Goal: Book appointment/travel/reservation

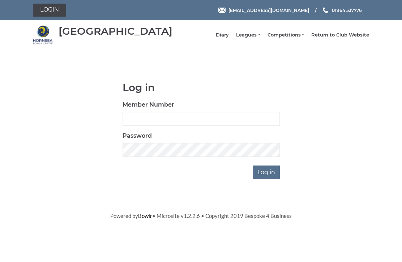
scroll to position [54, 0]
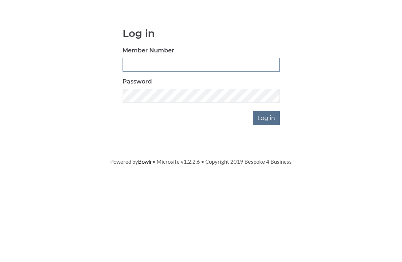
type input "0948"
click at [267, 166] on input "Log in" at bounding box center [266, 173] width 27 height 14
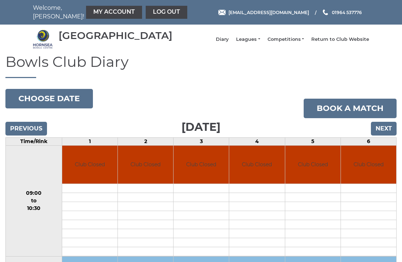
click at [386, 136] on input "Next" at bounding box center [384, 129] width 26 height 14
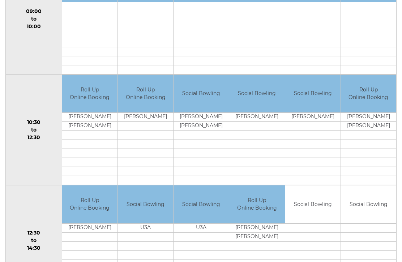
scroll to position [182, 0]
click at [314, 208] on td "Social Bowling" at bounding box center [313, 205] width 55 height 38
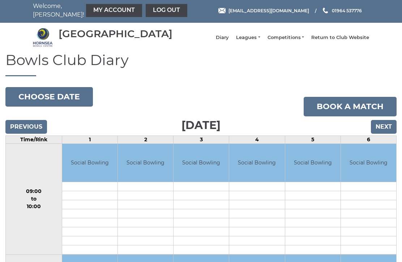
scroll to position [0, 0]
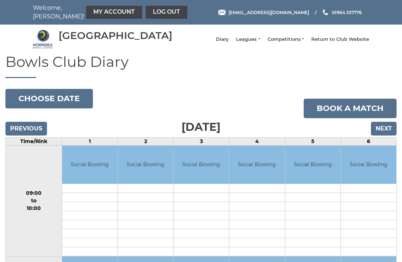
click at [344, 110] on link "Book a match" at bounding box center [350, 109] width 93 height 20
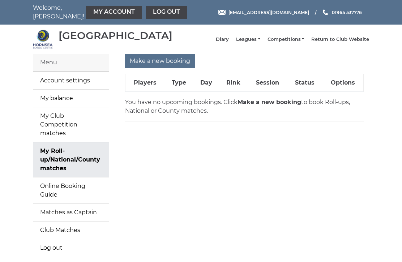
click at [79, 184] on link "Online Booking Guide" at bounding box center [71, 191] width 76 height 26
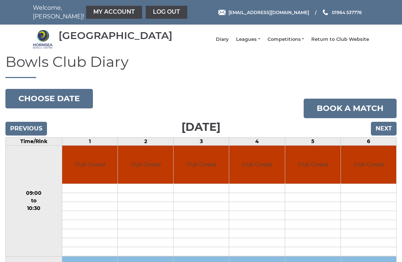
click at [386, 136] on input "Next" at bounding box center [384, 129] width 26 height 14
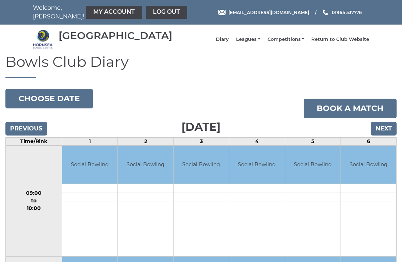
click at [361, 112] on link "Book a match" at bounding box center [350, 109] width 93 height 20
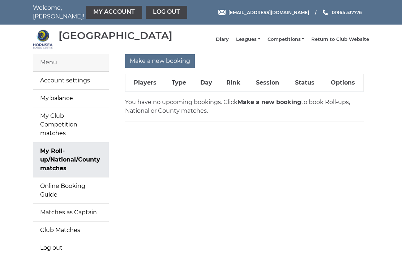
click at [145, 85] on th "Players" at bounding box center [145, 83] width 39 height 18
click at [231, 88] on th "Rink" at bounding box center [233, 83] width 28 height 18
click at [255, 106] on strong "Make a new booking" at bounding box center [270, 102] width 64 height 7
click at [253, 106] on strong "Make a new booking" at bounding box center [270, 102] width 64 height 7
